Goal: Download file/media

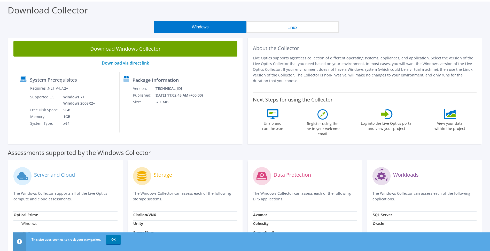
scroll to position [39, 0]
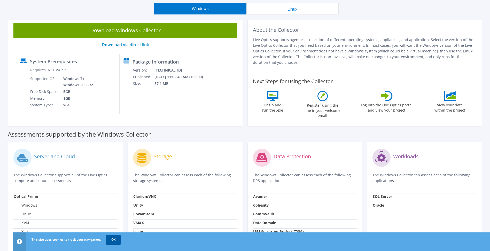
click at [115, 241] on link "OK" at bounding box center [113, 239] width 14 height 9
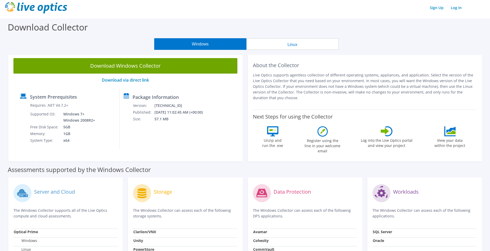
scroll to position [0, 0]
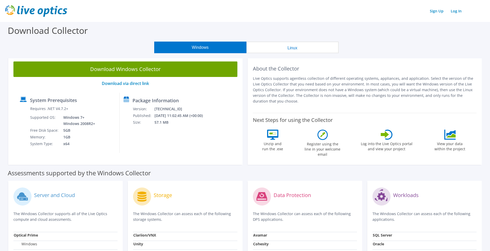
click at [271, 134] on icon at bounding box center [272, 134] width 7 height 2
click at [167, 47] on button "Windows" at bounding box center [200, 48] width 92 height 12
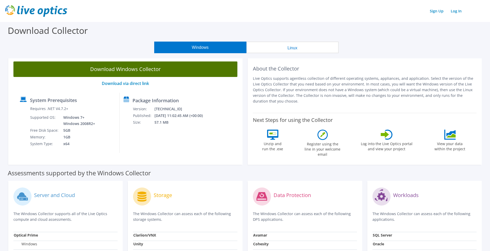
click at [146, 71] on link "Download Windows Collector" at bounding box center [125, 70] width 224 height 16
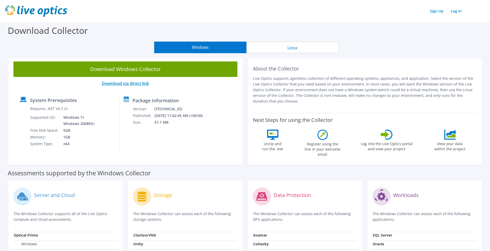
click at [113, 84] on link "Download via direct link" at bounding box center [125, 84] width 47 height 6
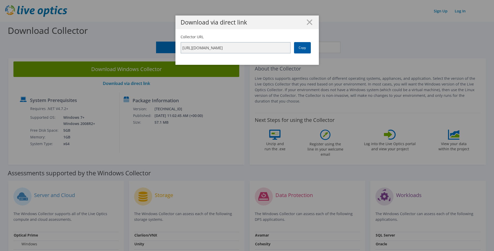
click at [298, 48] on link "Copy" at bounding box center [302, 47] width 17 height 11
click at [307, 23] on icon at bounding box center [310, 22] width 6 height 6
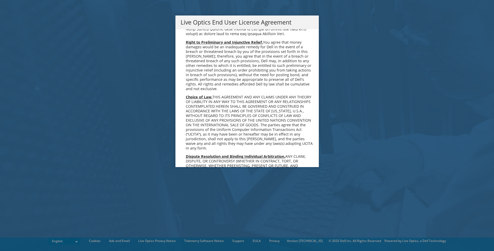
scroll to position [1954, 0]
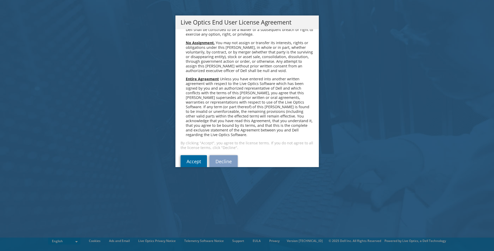
click at [193, 155] on link "Accept" at bounding box center [194, 161] width 26 height 12
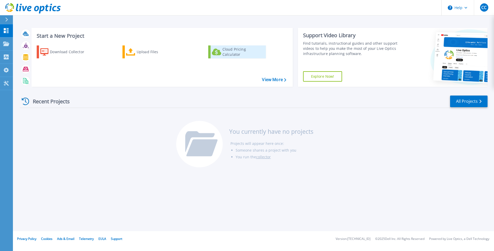
click at [228, 53] on div "Cloud Pricing Calculator" at bounding box center [243, 52] width 41 height 10
